Goal: Task Accomplishment & Management: Manage account settings

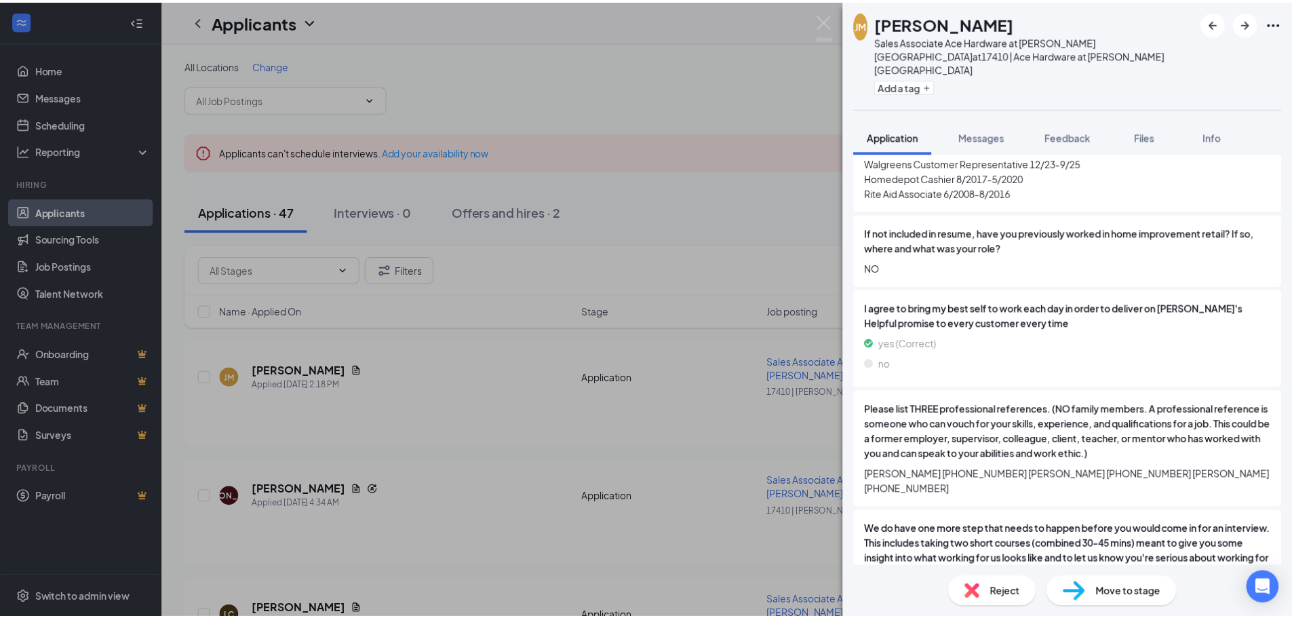
scroll to position [1492, 0]
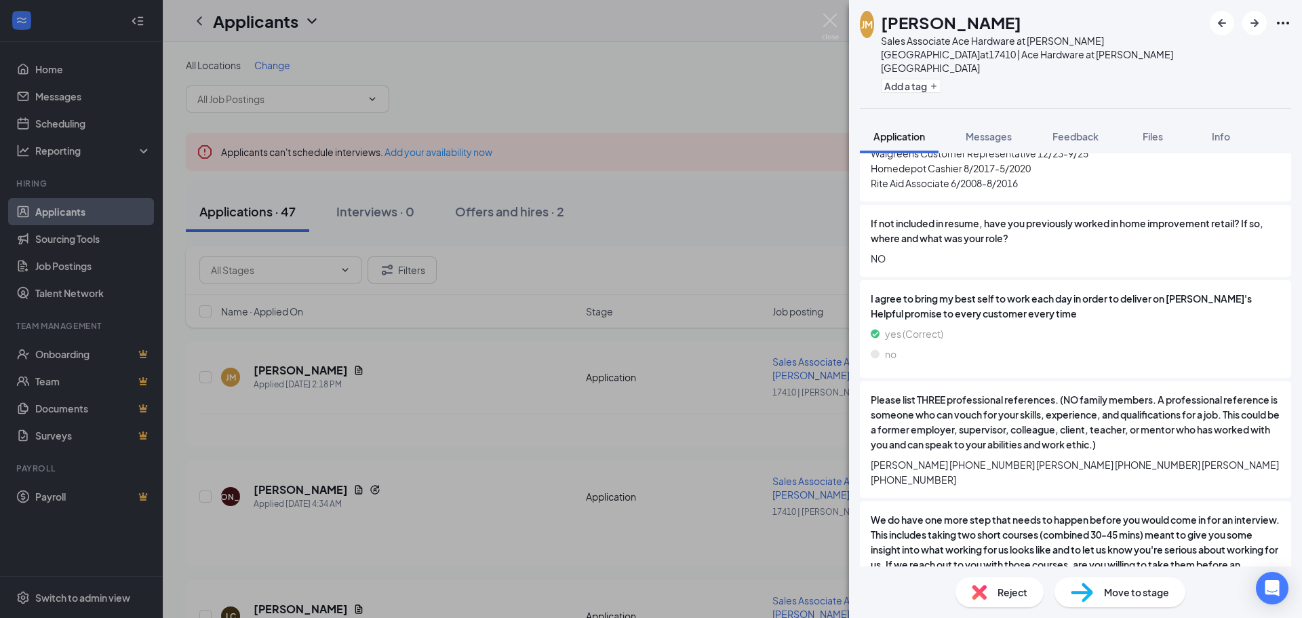
click at [472, 397] on div "[PERSON_NAME] [PERSON_NAME] Sales Associate Ace Hardware at [PERSON_NAME][GEOGR…" at bounding box center [651, 309] width 1302 height 618
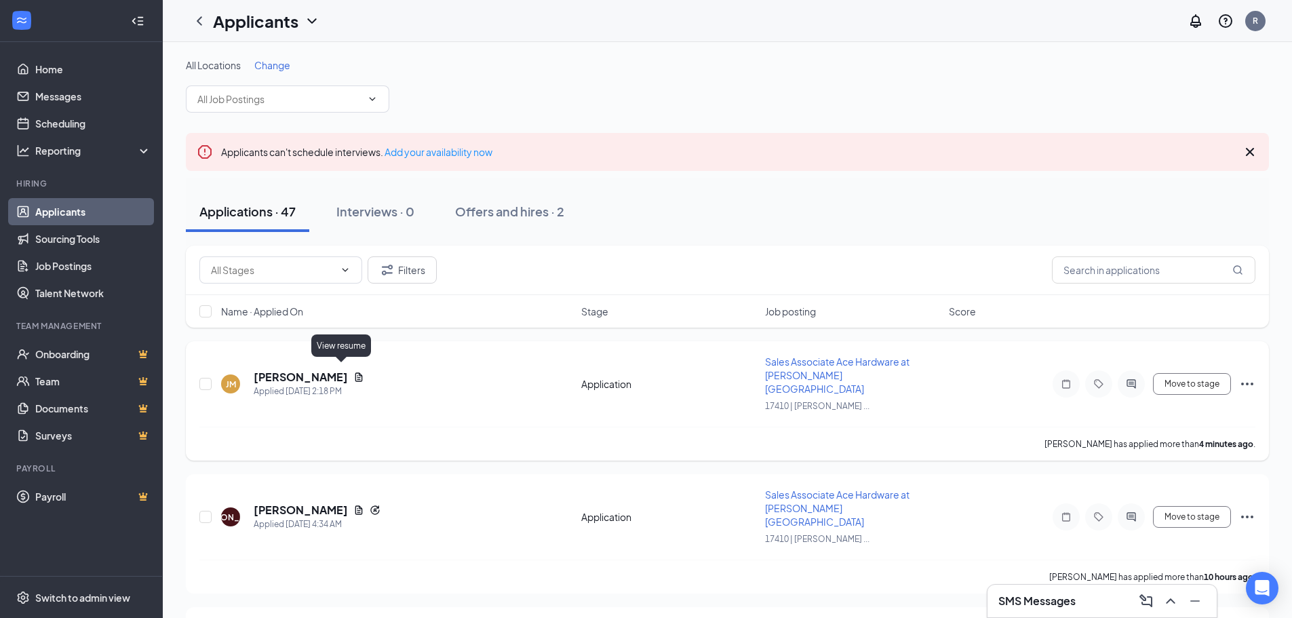
click at [353, 375] on icon "Document" at bounding box center [358, 377] width 11 height 11
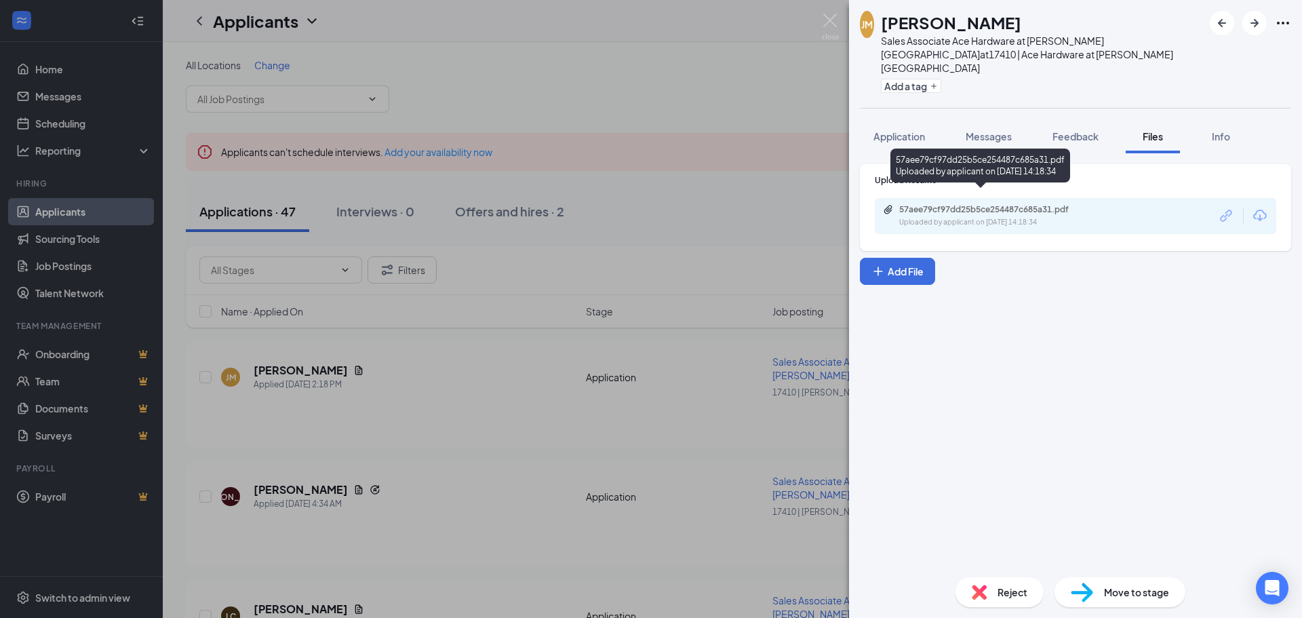
click at [967, 217] on div "Uploaded by applicant on [DATE] 14:18:34" at bounding box center [1002, 222] width 204 height 11
click at [535, 419] on div "[PERSON_NAME] [PERSON_NAME] Sales Associate Ace Hardware at [PERSON_NAME][GEOGR…" at bounding box center [651, 309] width 1302 height 618
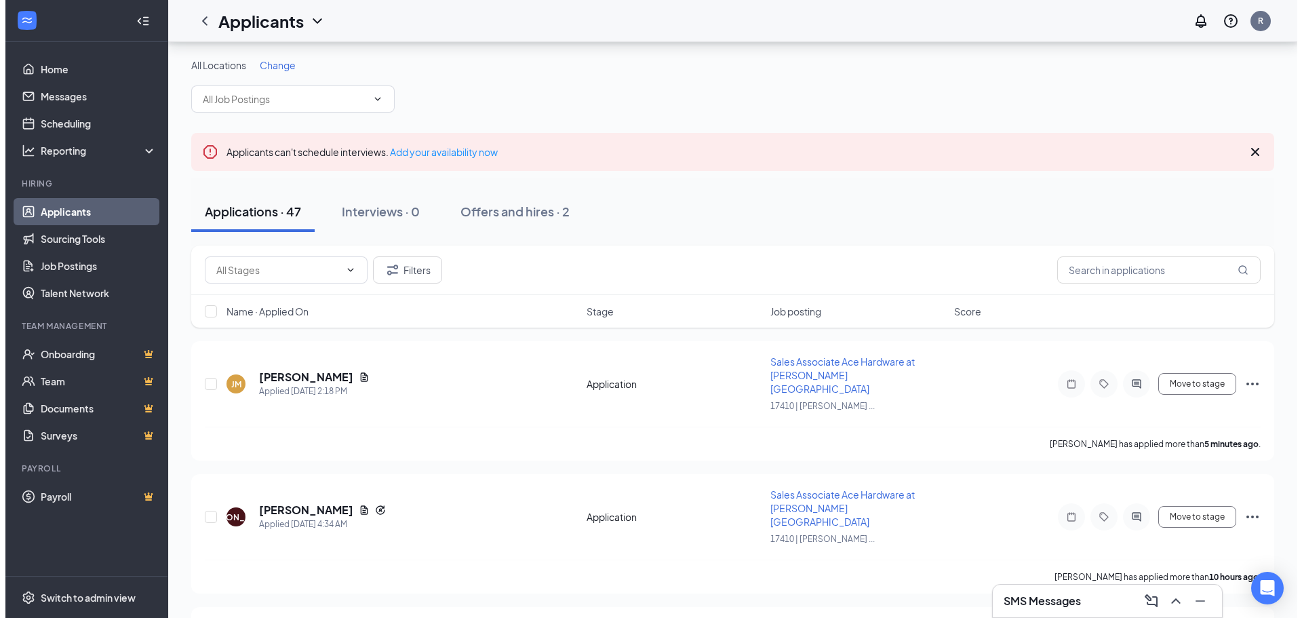
scroll to position [204, 0]
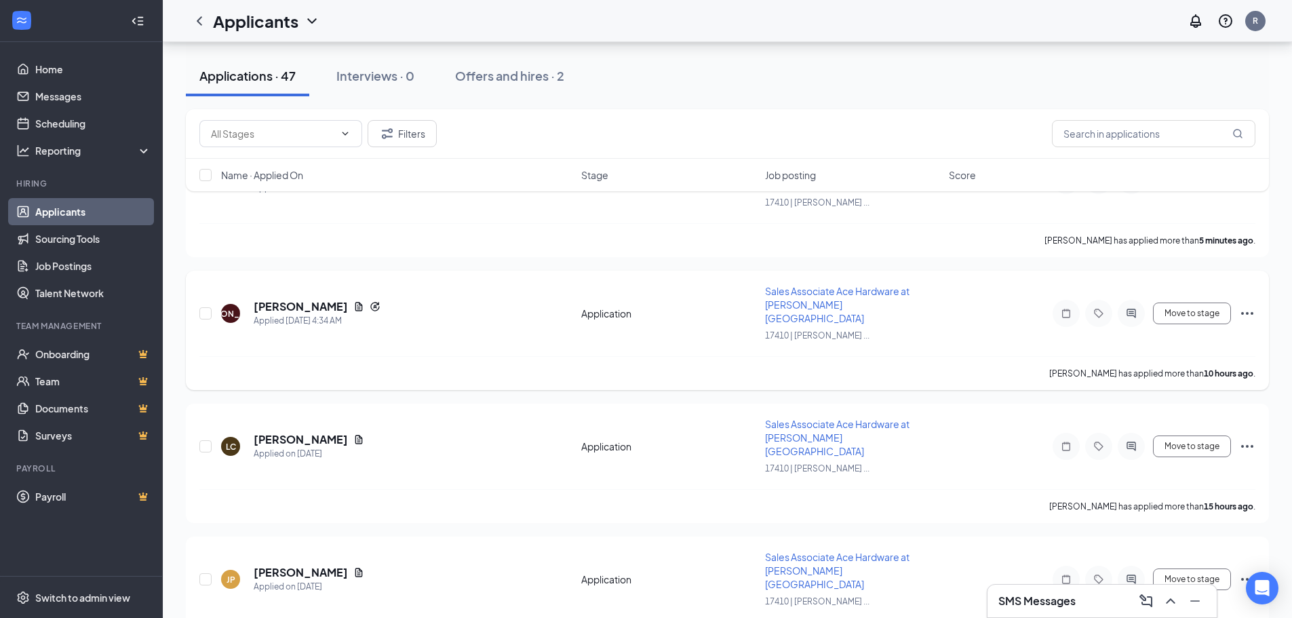
click at [908, 320] on div "[PERSON_NAME] [PERSON_NAME] Applied [DATE] 4:34 AM Application Sales Associate …" at bounding box center [727, 320] width 1056 height 72
click at [305, 299] on h5 "[PERSON_NAME]" at bounding box center [301, 306] width 94 height 15
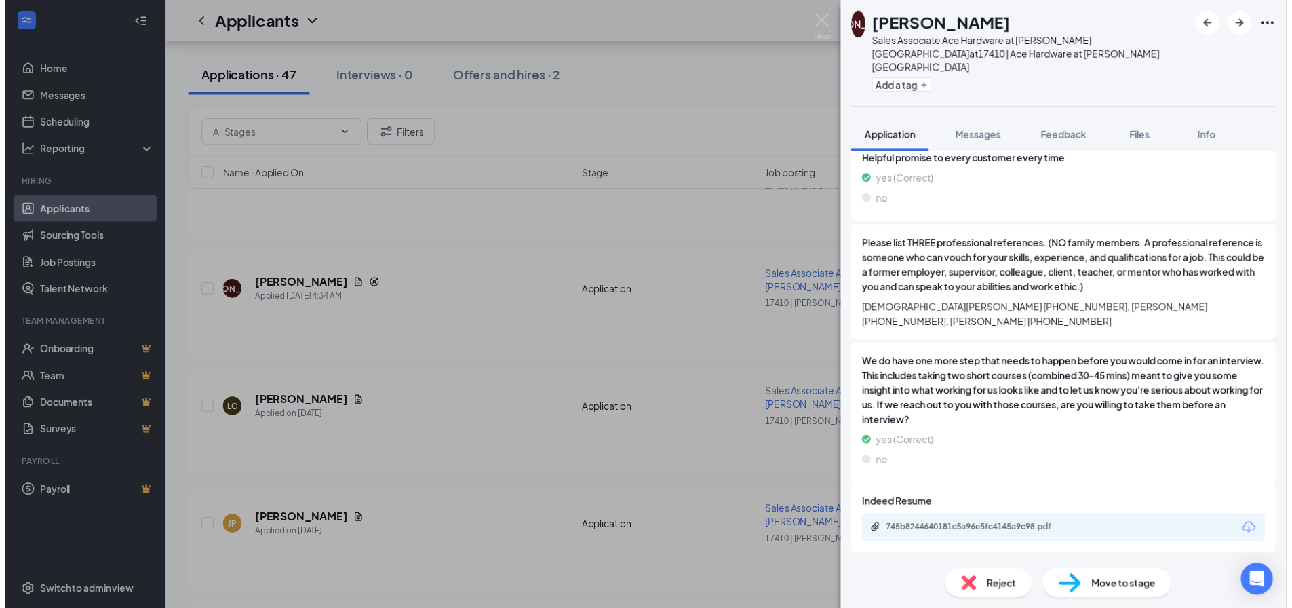
scroll to position [1701, 0]
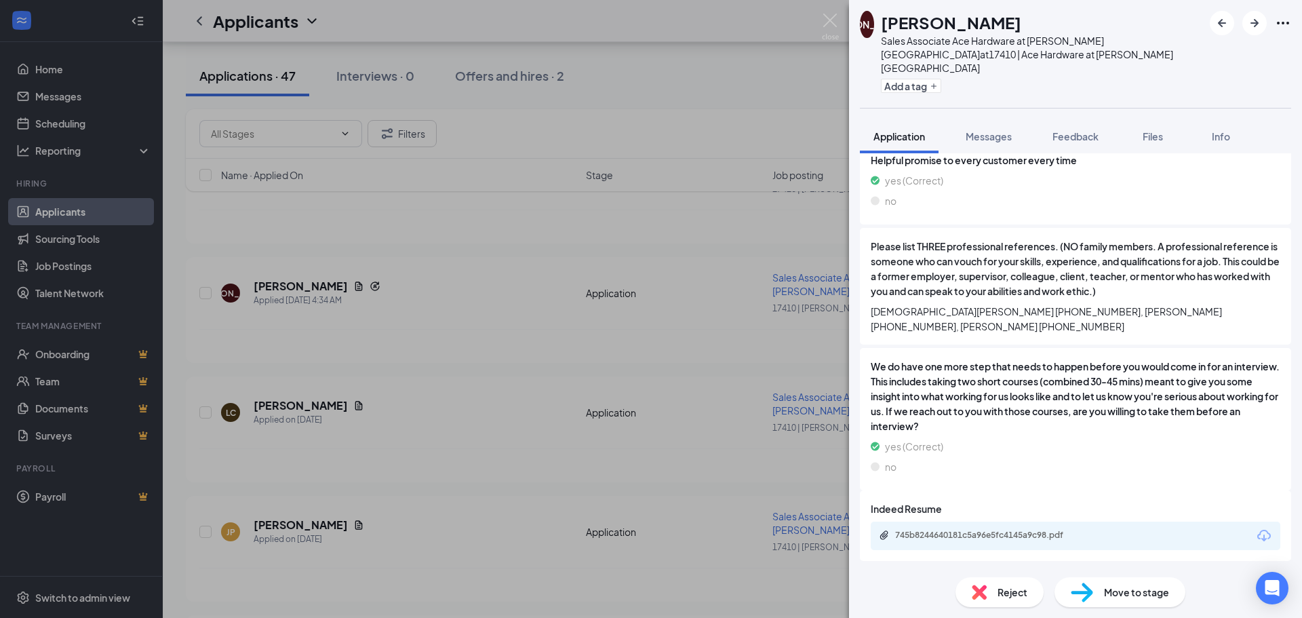
click at [547, 307] on div "[PERSON_NAME] [PERSON_NAME] Sales Associate Ace Hardware at [PERSON_NAME][GEOGR…" at bounding box center [651, 309] width 1302 height 618
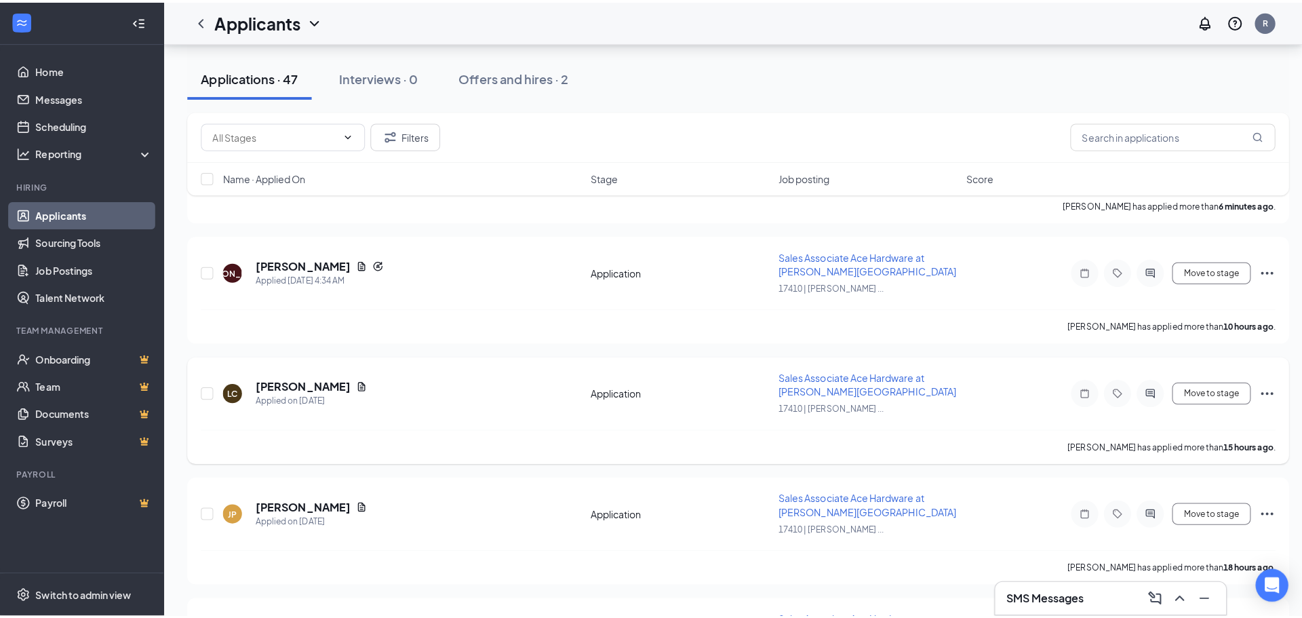
scroll to position [271, 0]
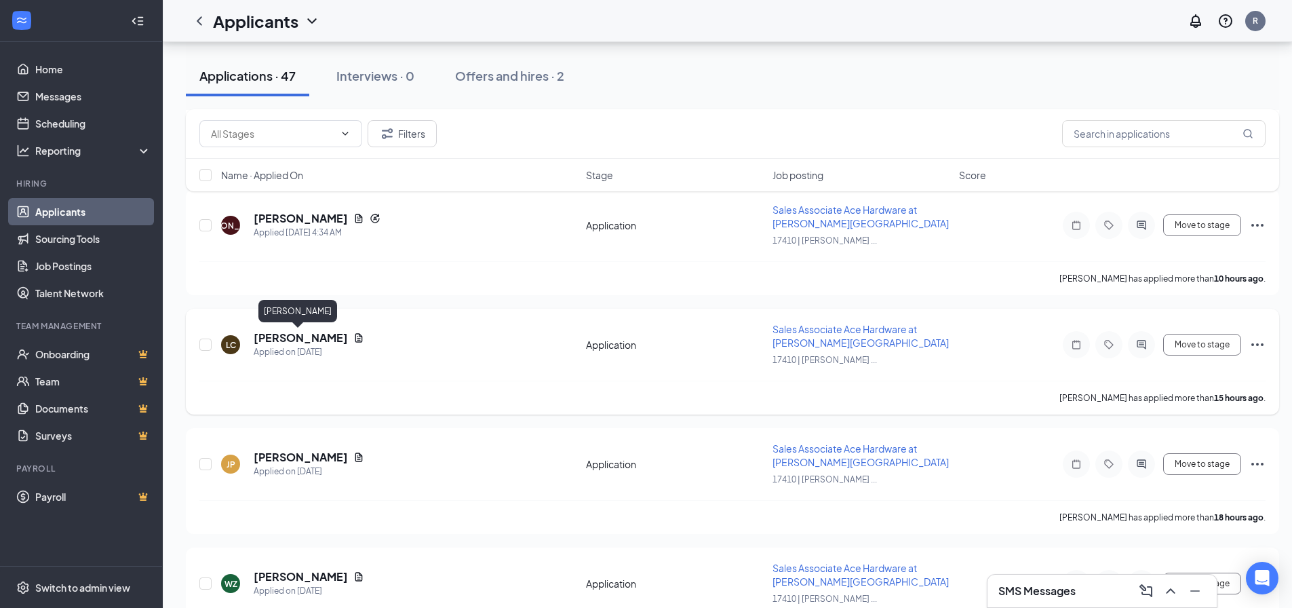
click at [301, 341] on h5 "[PERSON_NAME]" at bounding box center [301, 337] width 94 height 15
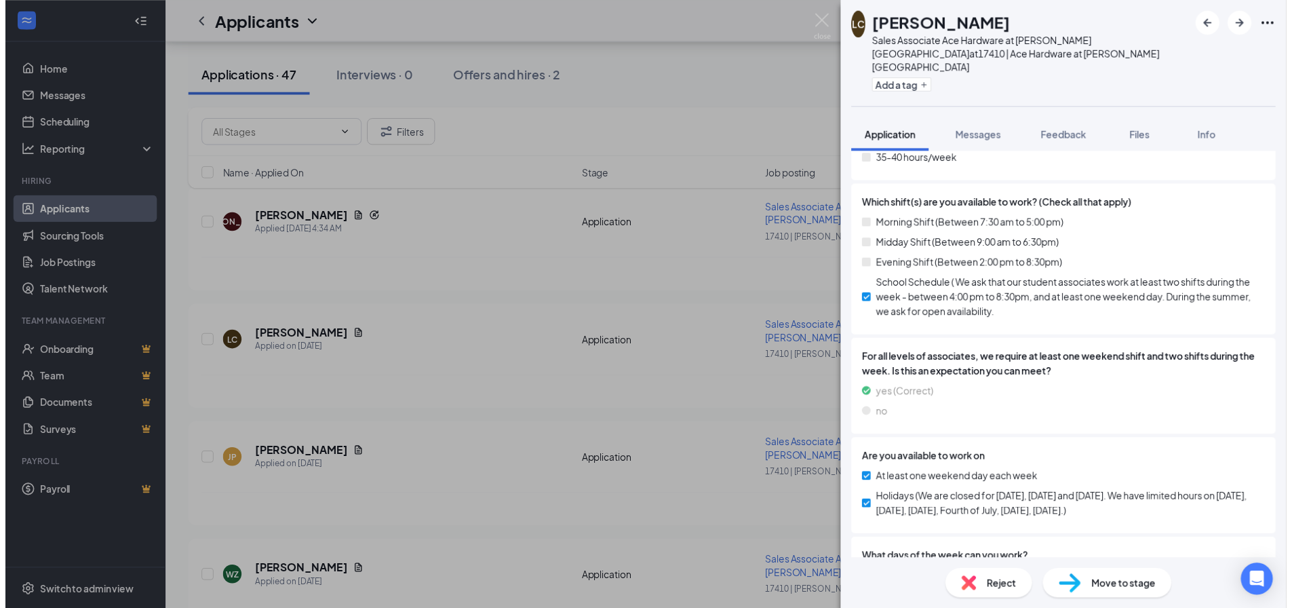
scroll to position [814, 0]
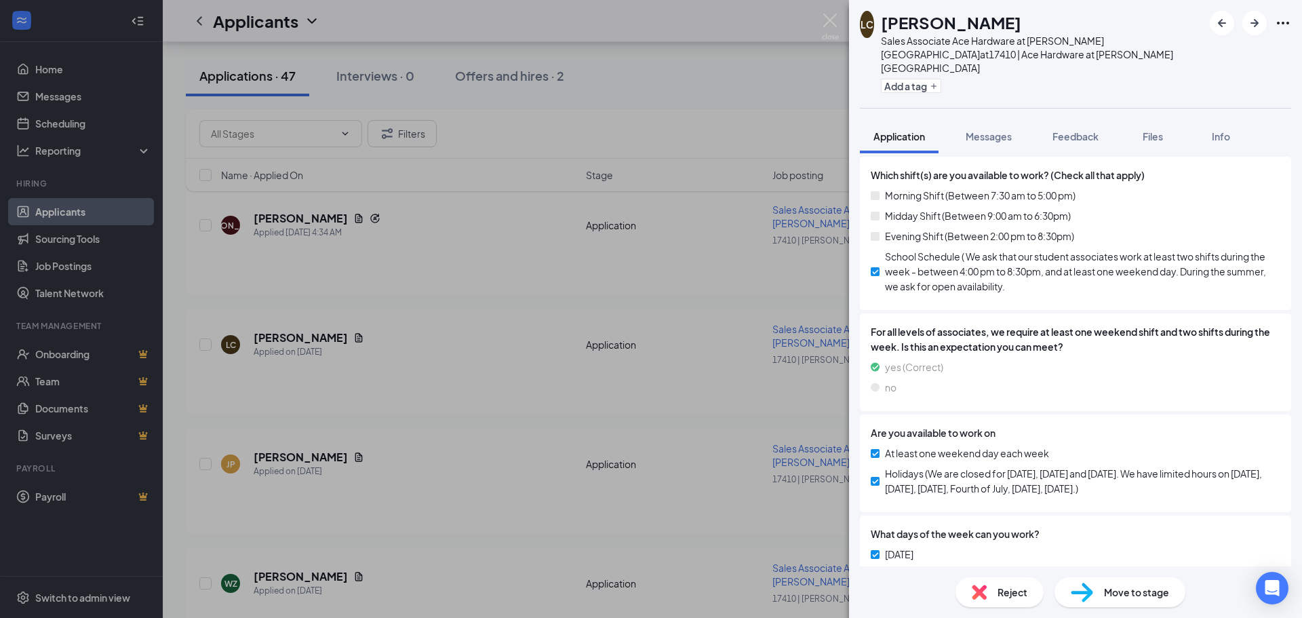
click at [443, 368] on div "LC [PERSON_NAME] Sales Associate Ace Hardware at [PERSON_NAME][GEOGRAPHIC_DATA]…" at bounding box center [651, 309] width 1302 height 618
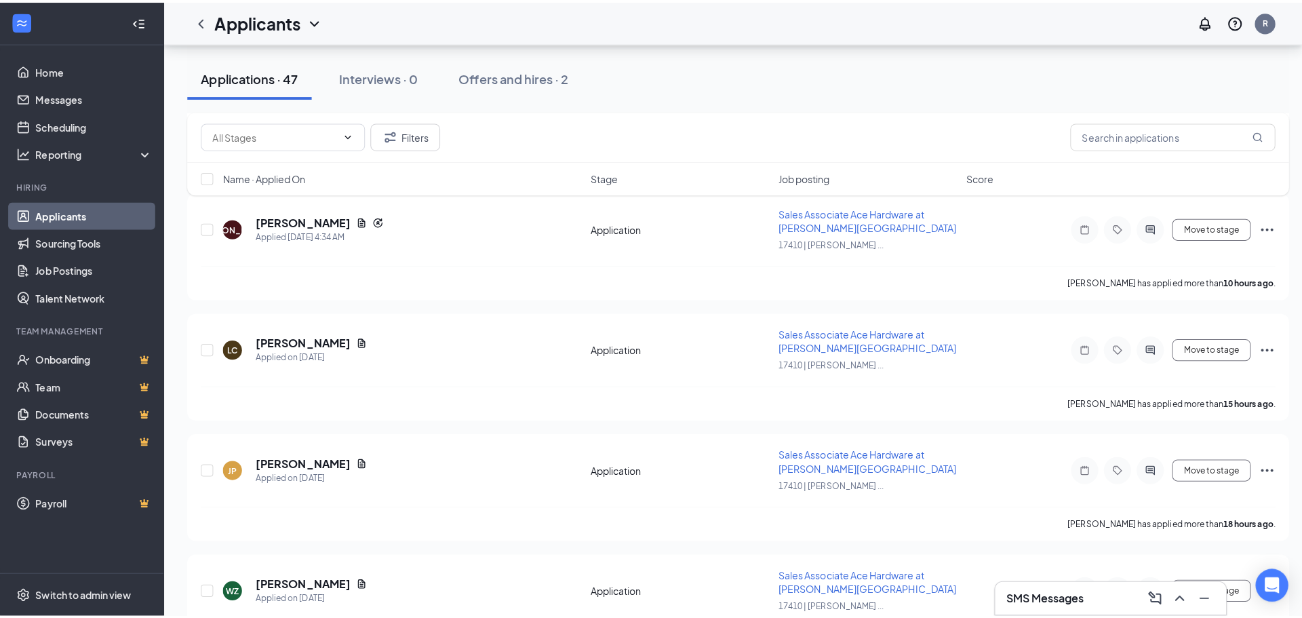
scroll to position [339, 0]
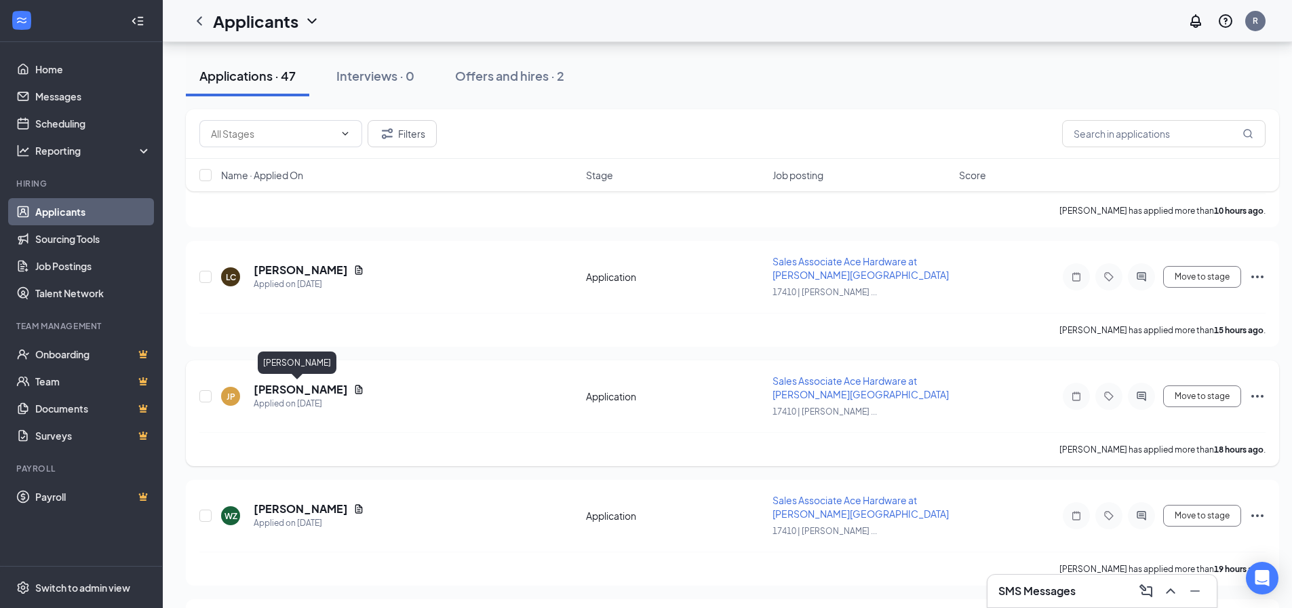
click at [279, 385] on h5 "[PERSON_NAME]" at bounding box center [301, 389] width 94 height 15
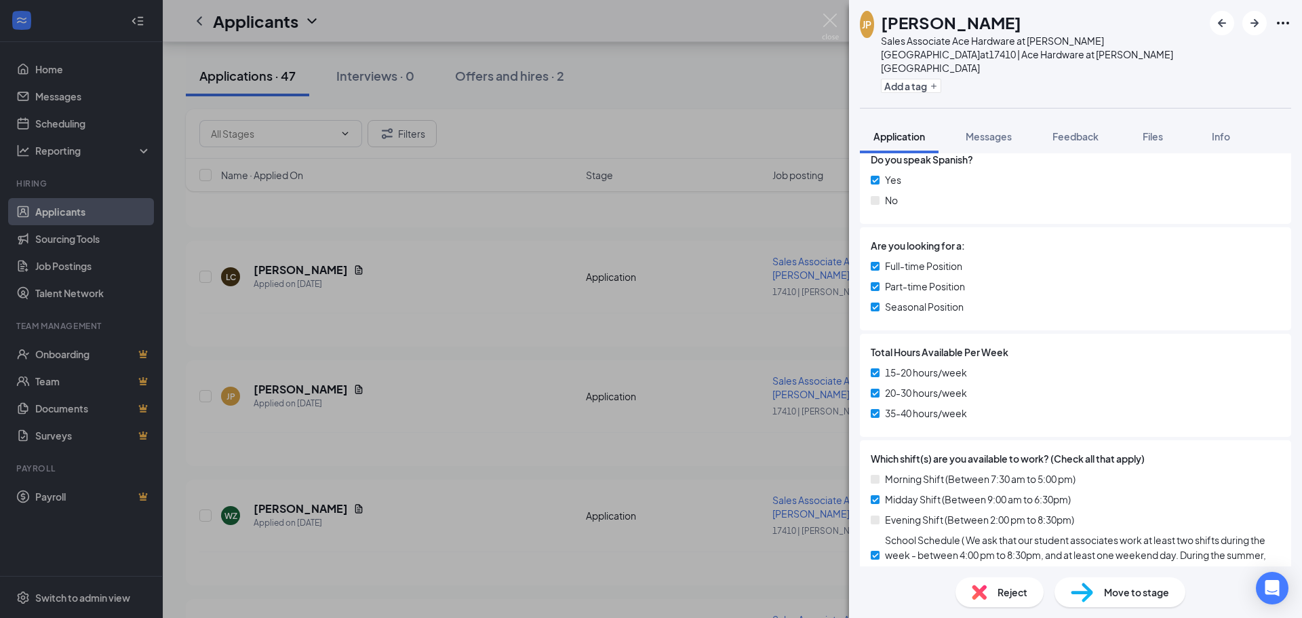
scroll to position [611, 0]
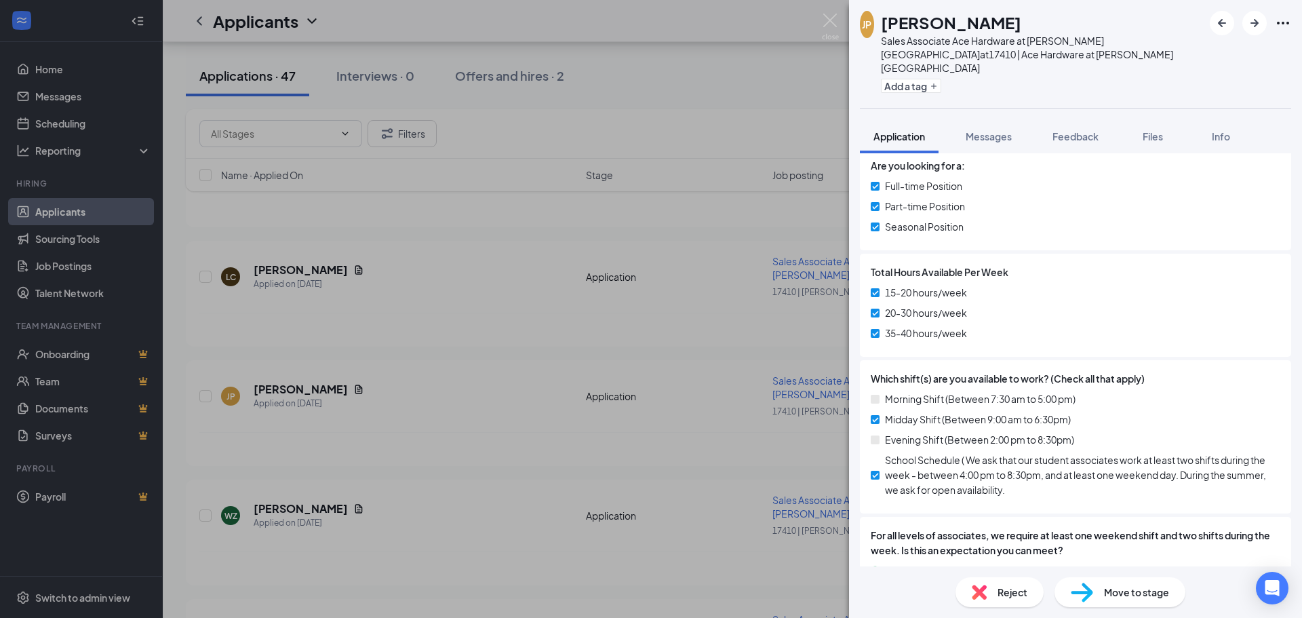
click at [562, 429] on div "JP [PERSON_NAME] Sales Associate Ace Hardware at [PERSON_NAME][GEOGRAPHIC_DATA]…" at bounding box center [651, 309] width 1302 height 618
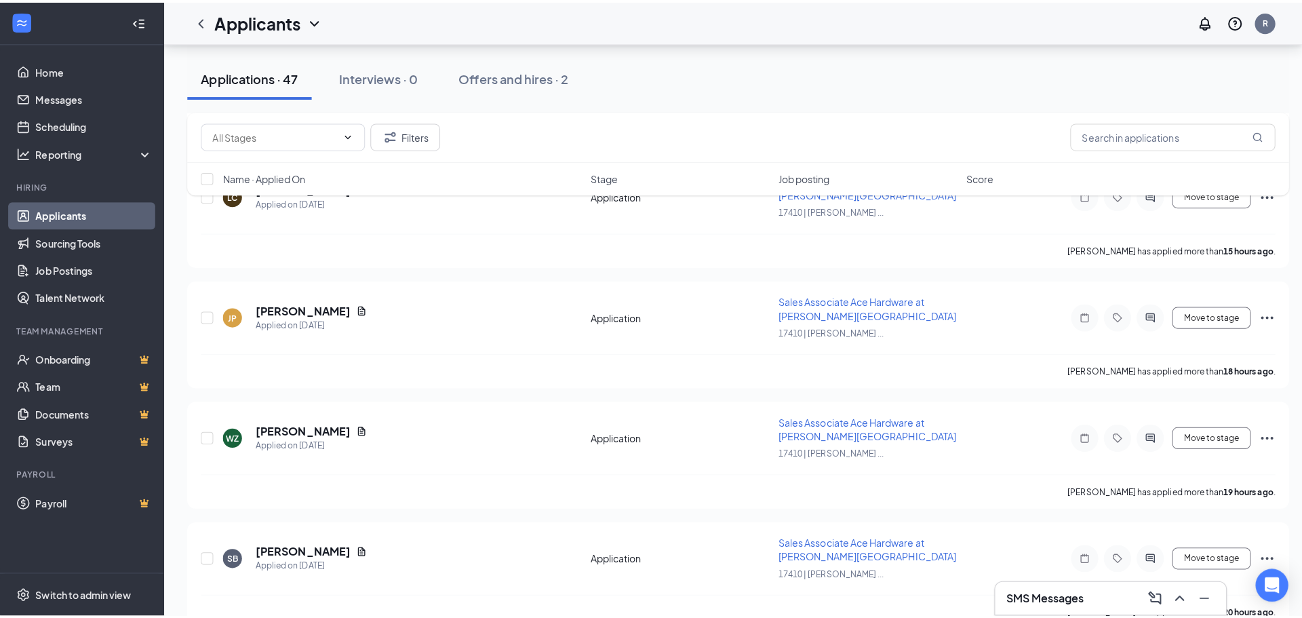
scroll to position [543, 0]
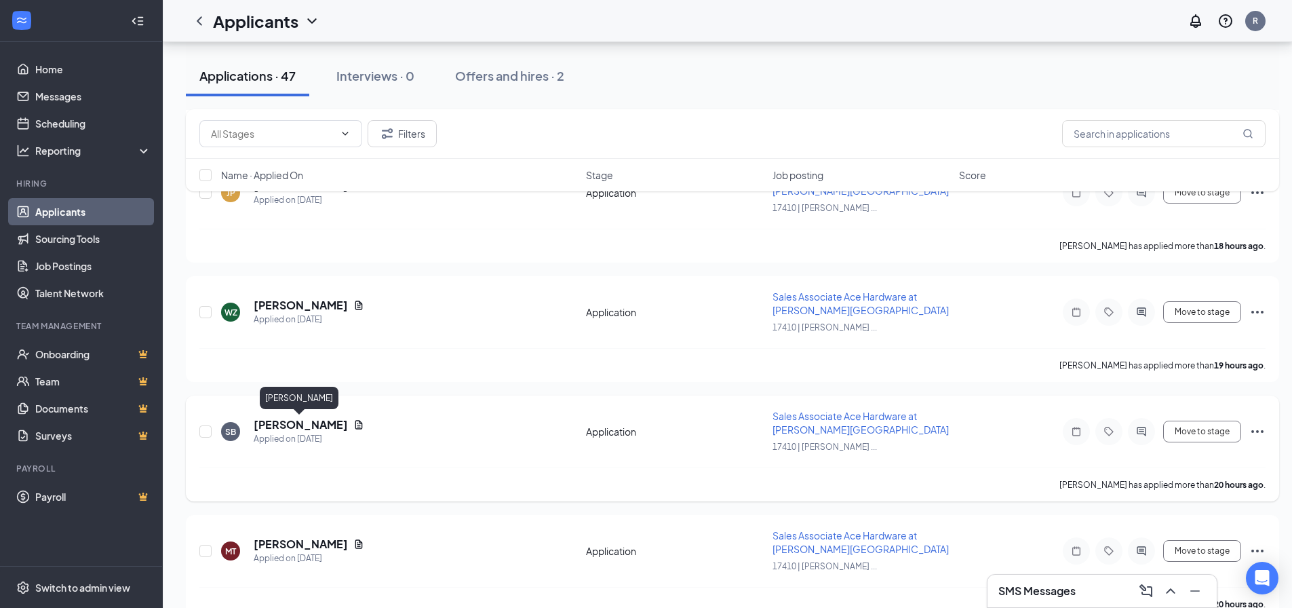
click at [296, 425] on h5 "[PERSON_NAME]" at bounding box center [301, 424] width 94 height 15
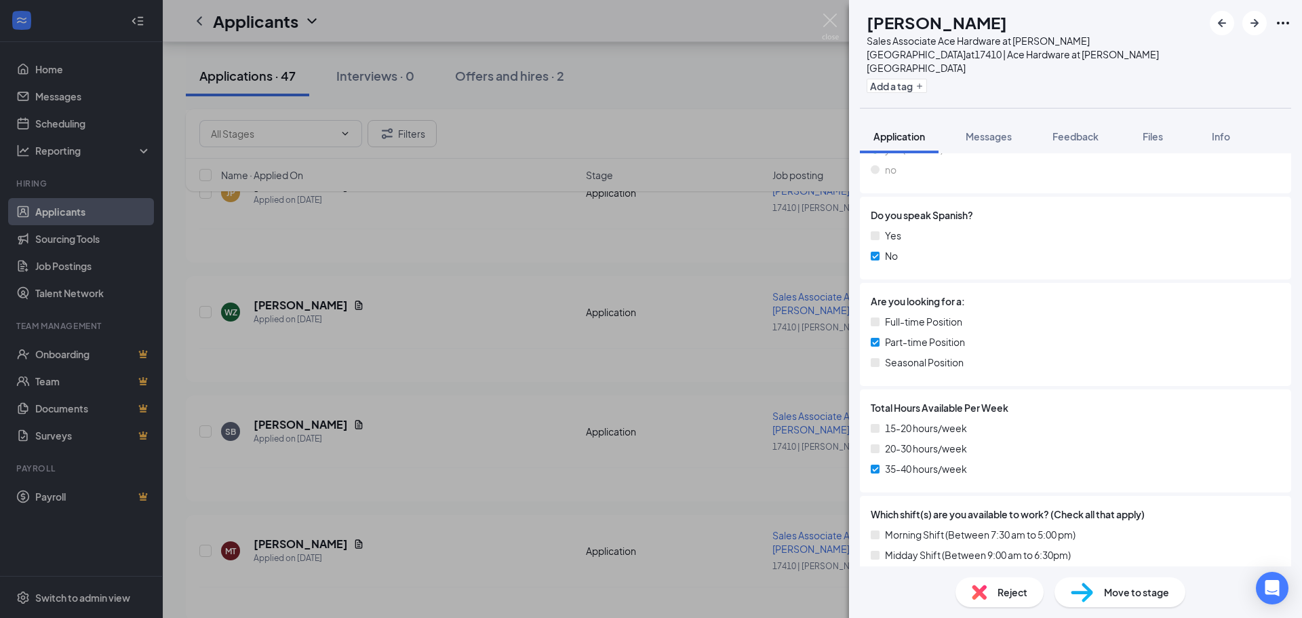
scroll to position [543, 0]
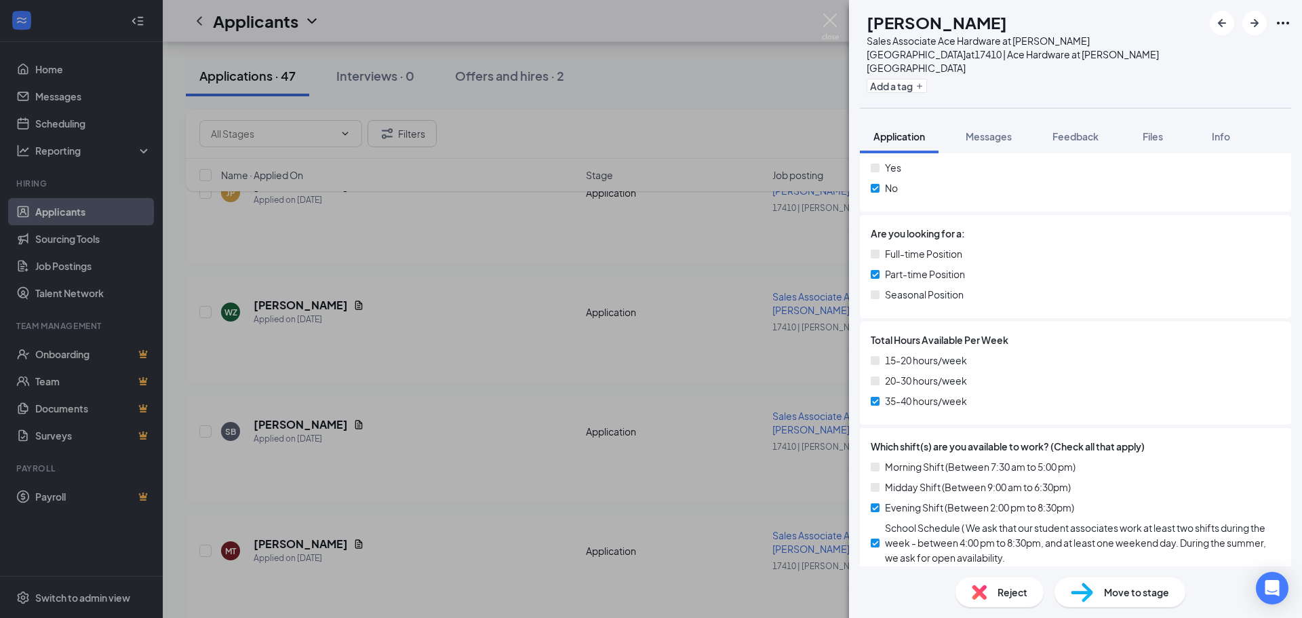
click at [387, 320] on div "SB [PERSON_NAME] Sales Associate Ace Hardware at [PERSON_NAME][GEOGRAPHIC_DATA]…" at bounding box center [651, 309] width 1302 height 618
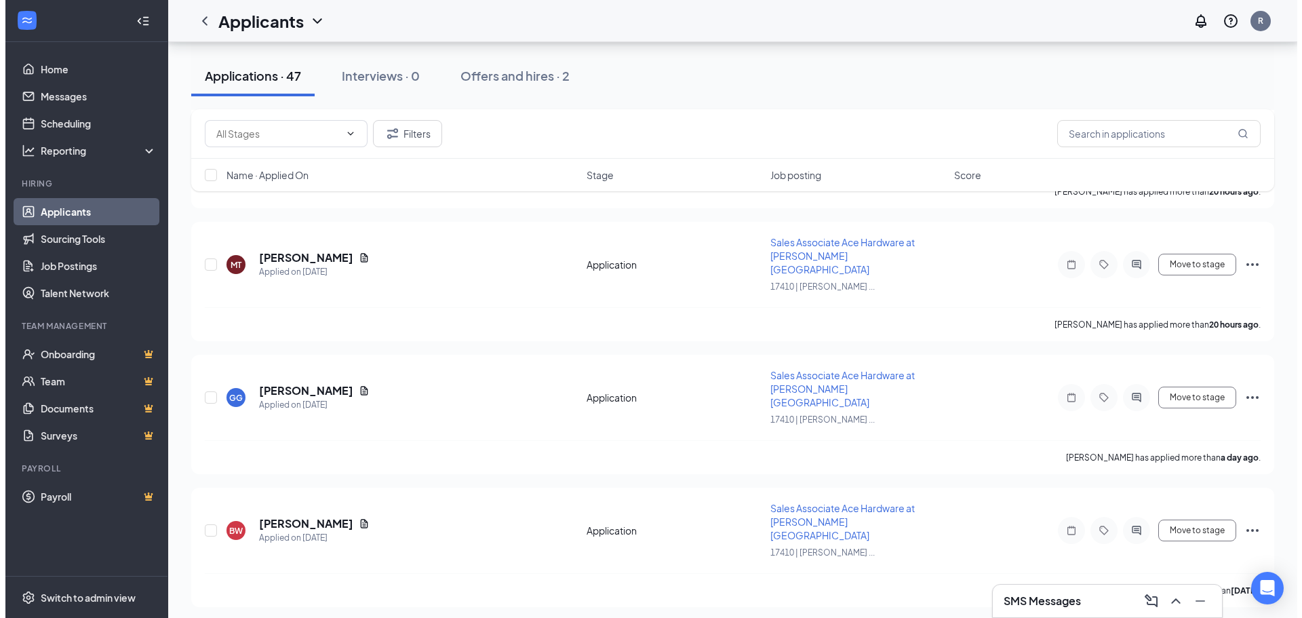
scroll to position [882, 0]
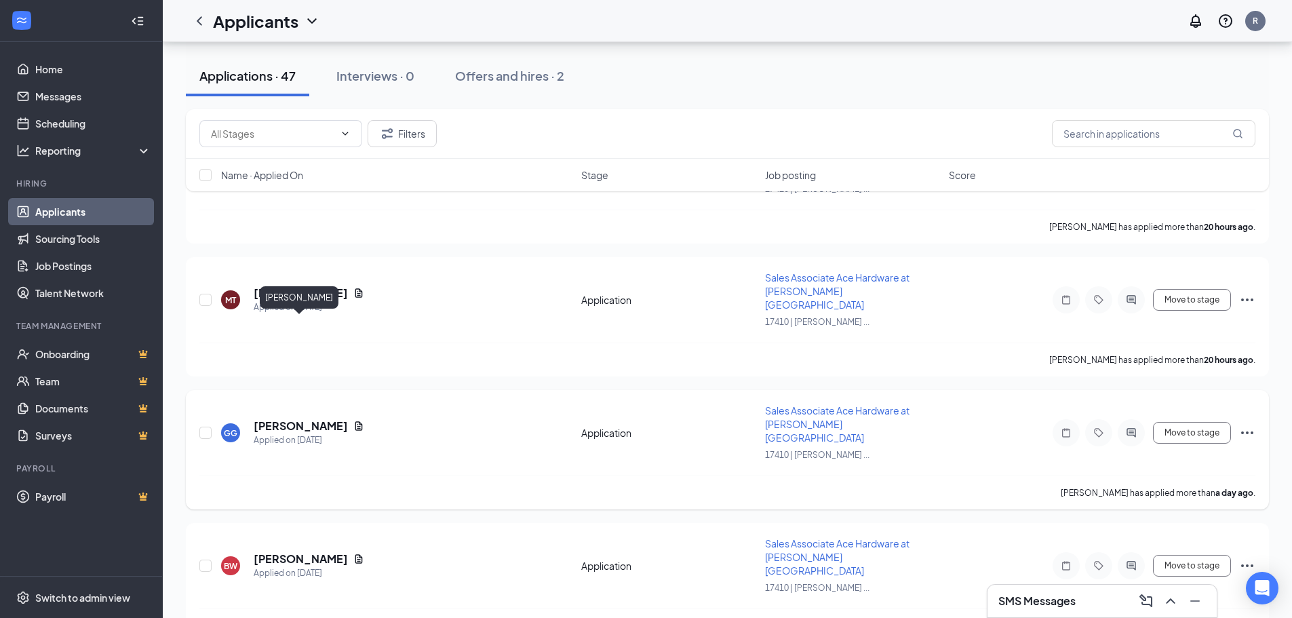
click at [318, 419] on h5 "[PERSON_NAME]" at bounding box center [301, 426] width 94 height 15
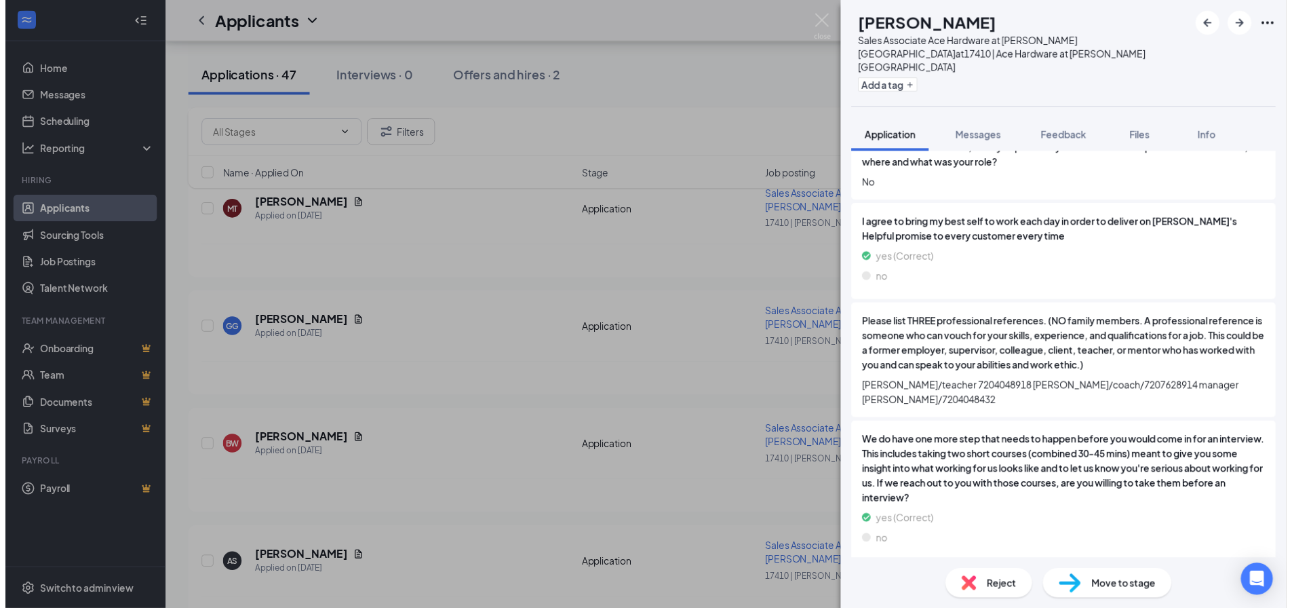
scroll to position [1626, 0]
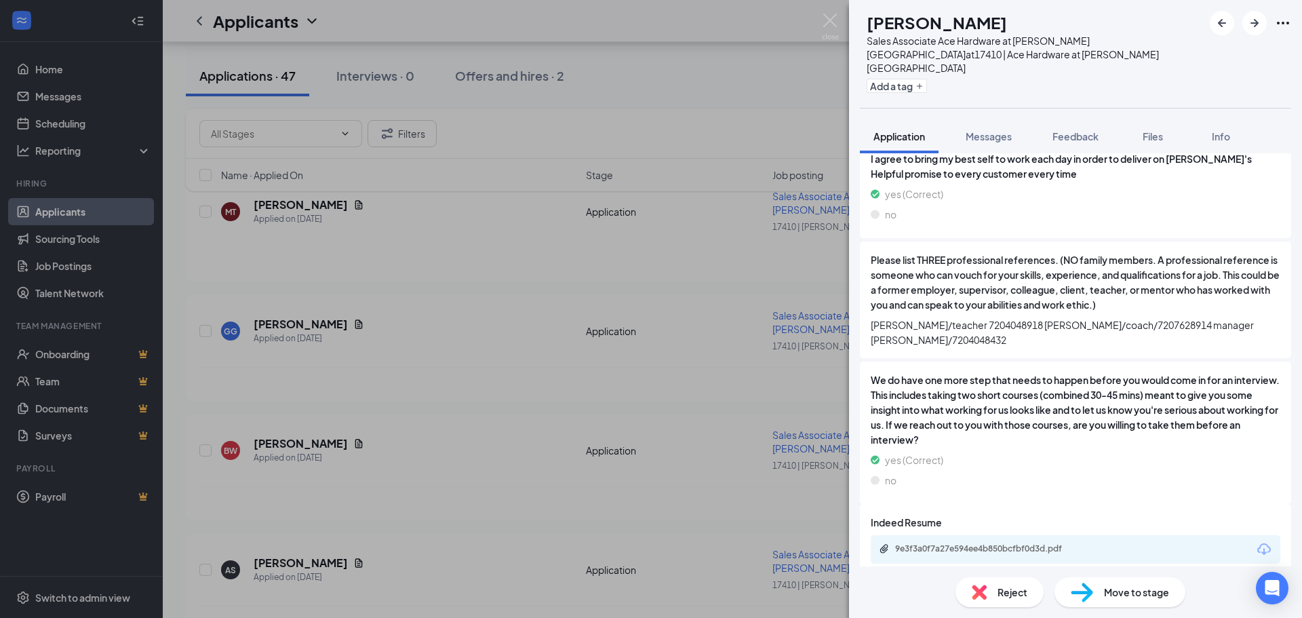
click at [531, 425] on div "[PERSON_NAME] Sales Associate Ace Hardware at [PERSON_NAME][GEOGRAPHIC_DATA] at…" at bounding box center [651, 309] width 1302 height 618
